Goal: Transaction & Acquisition: Obtain resource

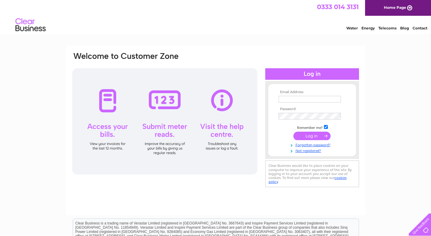
click at [177, 99] on input "text" at bounding box center [310, 99] width 62 height 7
type input "[EMAIL_ADDRESS][DOMAIN_NAME]"
click at [177, 137] on input "submit" at bounding box center [312, 135] width 37 height 8
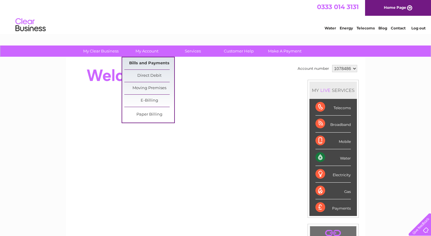
click at [149, 61] on link "Bills and Payments" at bounding box center [149, 63] width 50 height 12
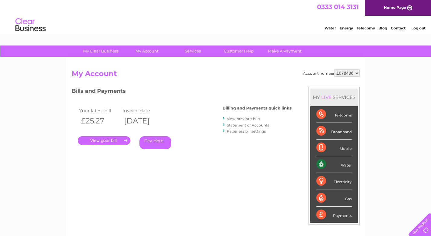
click at [104, 141] on link "." at bounding box center [104, 140] width 53 height 9
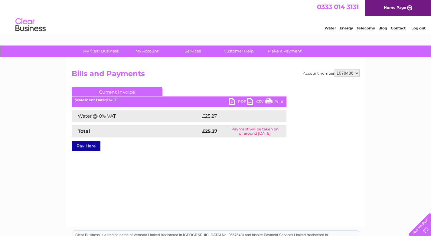
click at [233, 100] on link "PDF" at bounding box center [238, 102] width 18 height 9
click at [234, 100] on link "PDF" at bounding box center [238, 102] width 18 height 9
click at [423, 28] on link "Log out" at bounding box center [419, 28] width 14 height 5
